Goal: Task Accomplishment & Management: Complete application form

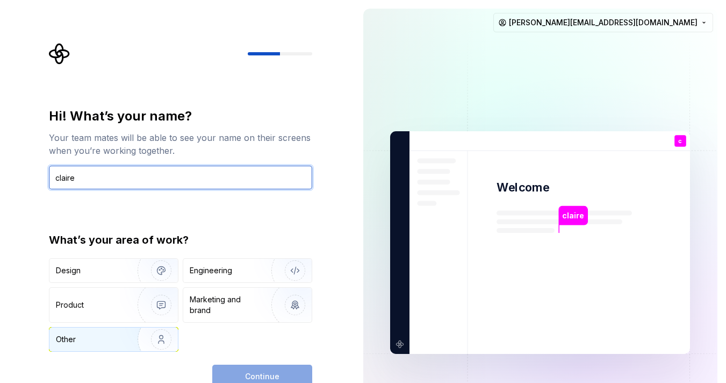
type input "claire"
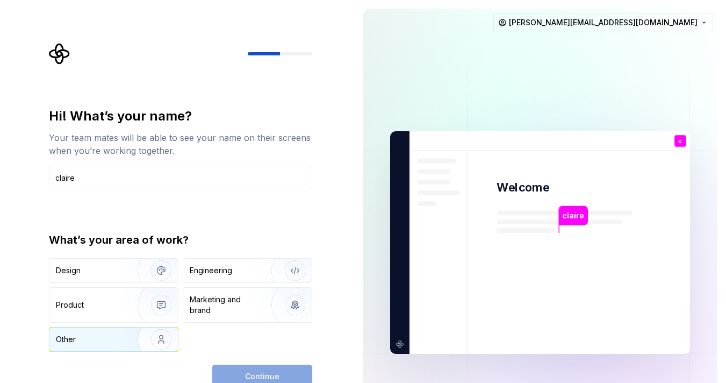
click at [136, 344] on img "button" at bounding box center [154, 339] width 69 height 72
click at [241, 369] on button "Continue" at bounding box center [262, 376] width 100 height 24
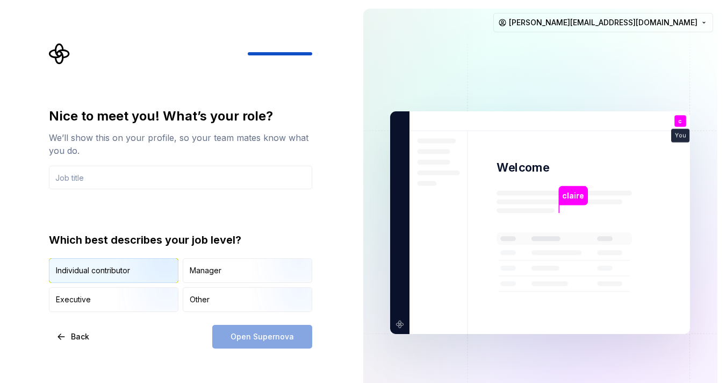
click at [167, 273] on img "button" at bounding box center [152, 284] width 69 height 72
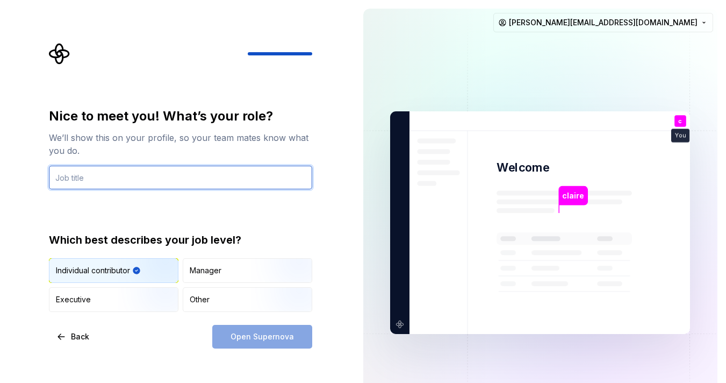
click at [198, 175] on input "text" at bounding box center [180, 177] width 263 height 24
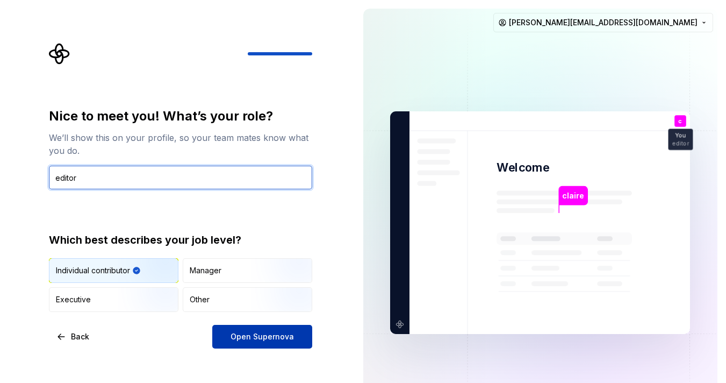
type input "editor"
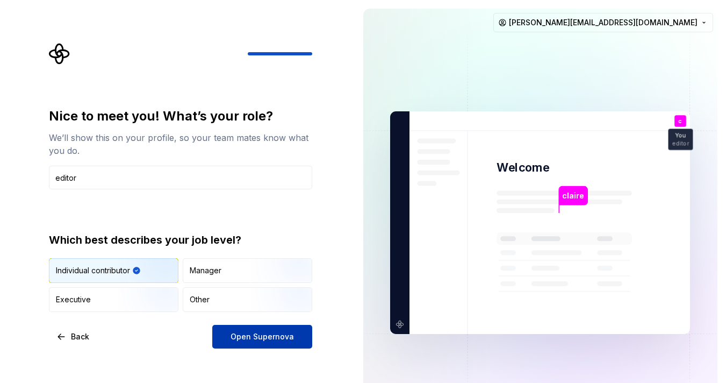
click at [271, 329] on button "Open Supernova" at bounding box center [262, 336] width 100 height 24
